Goal: Use online tool/utility: Utilize a website feature to perform a specific function

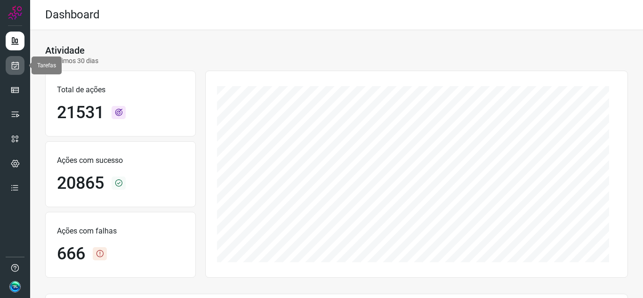
click at [15, 60] on link at bounding box center [15, 65] width 19 height 19
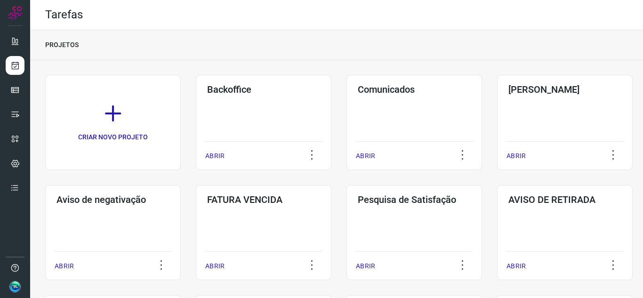
click at [272, 146] on div "ABRIR" at bounding box center [263, 153] width 117 height 24
click at [249, 94] on h3 "Backoffice" at bounding box center [263, 89] width 113 height 11
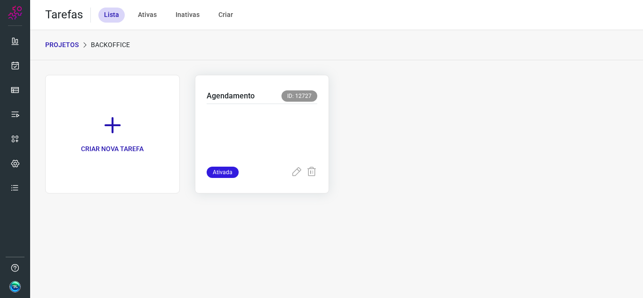
click at [283, 118] on p at bounding box center [262, 133] width 111 height 47
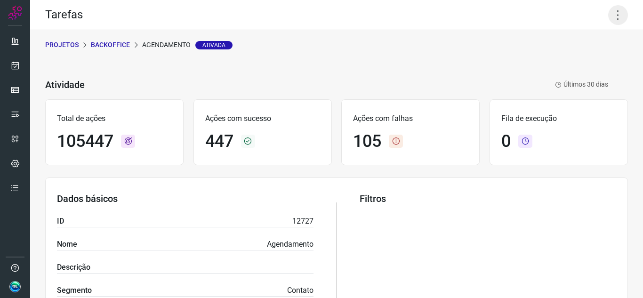
click at [611, 20] on icon at bounding box center [619, 15] width 20 height 20
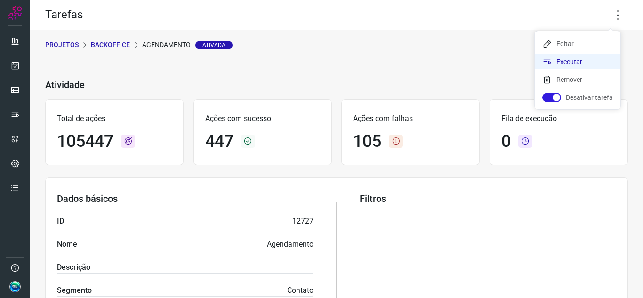
click at [575, 67] on li "Executar" at bounding box center [578, 61] width 86 height 15
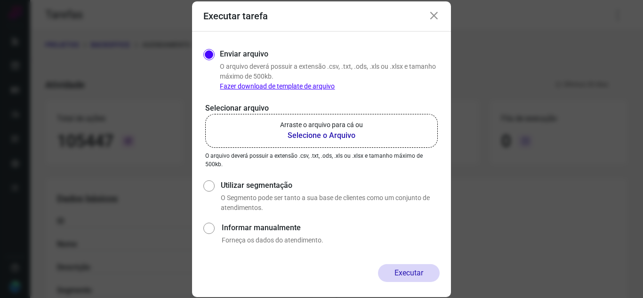
click at [377, 132] on label "Arraste o arquivo para cá ou Selecione o Arquivo" at bounding box center [321, 131] width 233 height 34
click at [0, 0] on input "Arraste o arquivo para cá ou Selecione o Arquivo" at bounding box center [0, 0] width 0 height 0
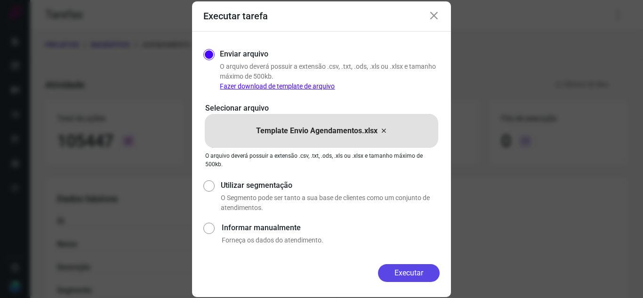
drag, startPoint x: 401, startPoint y: 251, endPoint x: 405, endPoint y: 265, distance: 14.6
click at [401, 252] on div "Enviar arquivo O arquivo deverá possuir a extensão .csv, .txt, .ods, .xls ou .x…" at bounding box center [321, 148] width 259 height 233
click at [405, 265] on button "Executar" at bounding box center [409, 273] width 62 height 18
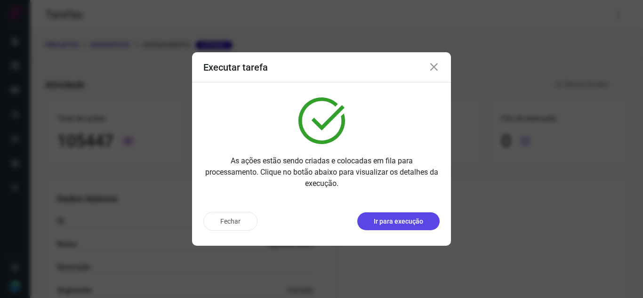
click at [406, 218] on p "Ir para execução" at bounding box center [398, 222] width 49 height 10
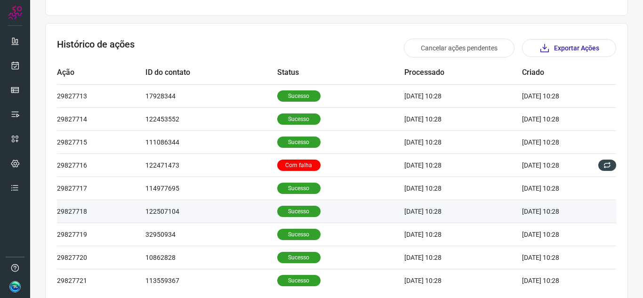
scroll to position [299, 0]
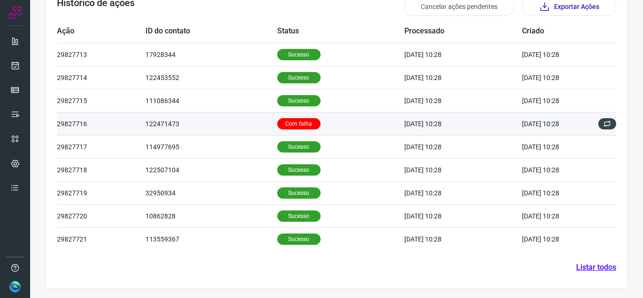
click at [252, 122] on td "122471473" at bounding box center [211, 123] width 131 height 23
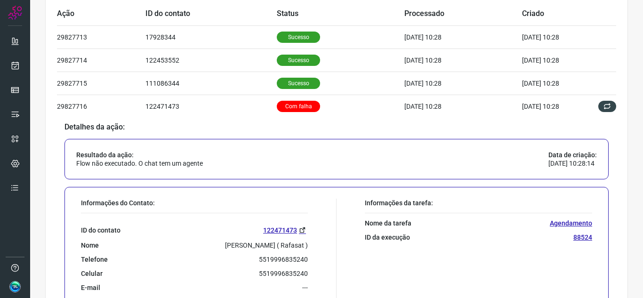
scroll to position [346, 0]
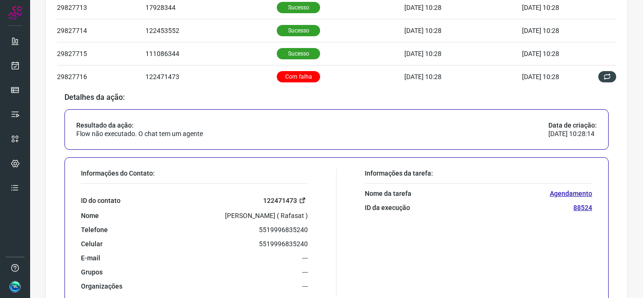
click at [270, 197] on link "122471473" at bounding box center [285, 200] width 45 height 11
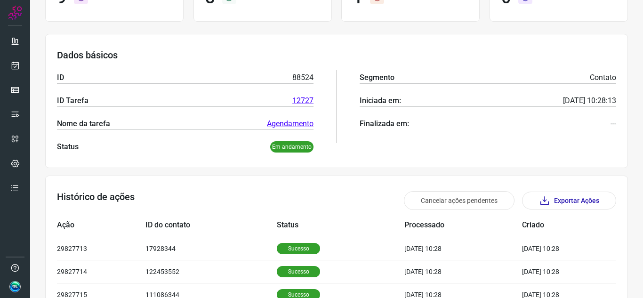
scroll to position [10, 0]
